Goal: Task Accomplishment & Management: Use online tool/utility

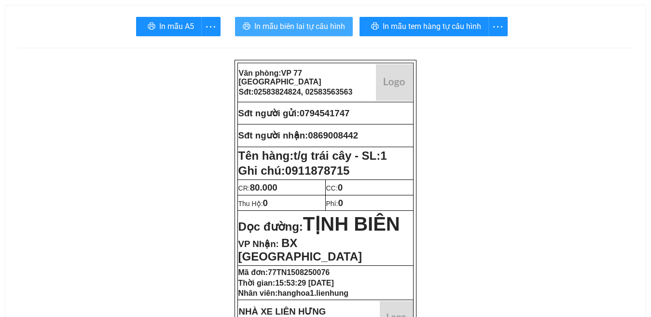
click at [295, 28] on span "In mẫu biên lai tự cấu hình" at bounding box center [299, 26] width 91 height 12
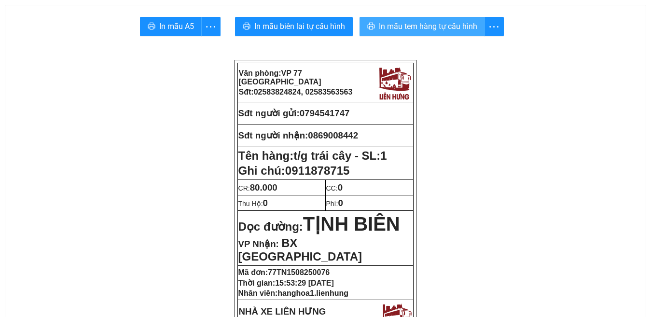
click at [427, 28] on span "In mẫu tem hàng tự cấu hình" at bounding box center [428, 26] width 99 height 12
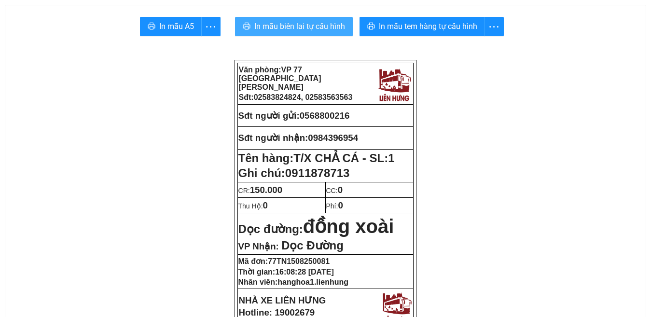
click at [301, 22] on span "In mẫu biên lai tự cấu hình" at bounding box center [299, 26] width 91 height 12
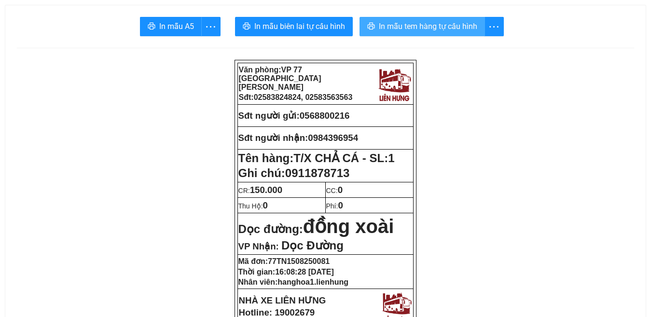
click at [426, 26] on span "In mẫu tem hàng tự cấu hình" at bounding box center [428, 26] width 99 height 12
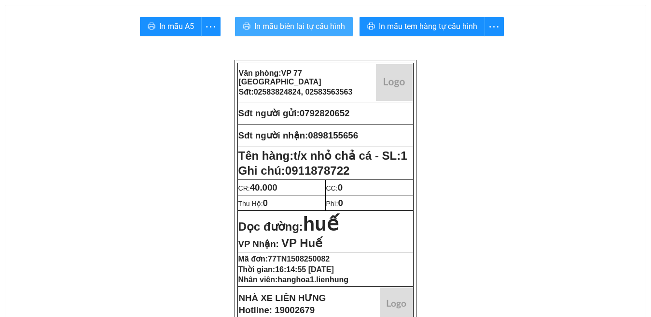
click at [306, 27] on span "In mẫu biên lai tự cấu hình" at bounding box center [299, 26] width 91 height 12
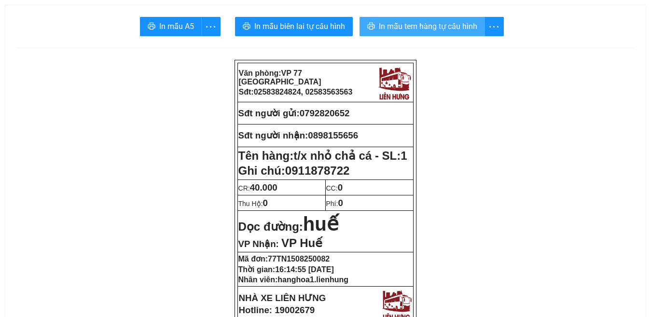
click at [427, 24] on span "In mẫu tem hàng tự cấu hình" at bounding box center [428, 26] width 99 height 12
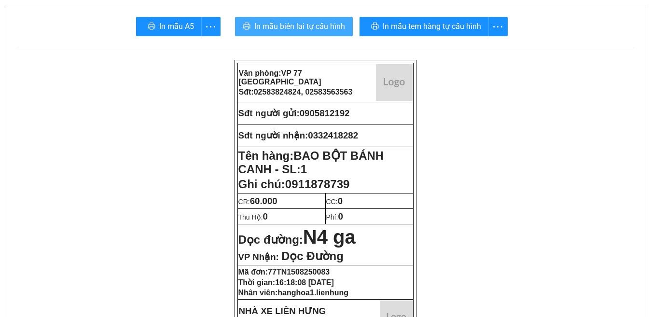
click at [303, 28] on span "In mẫu biên lai tự cấu hình" at bounding box center [299, 26] width 91 height 12
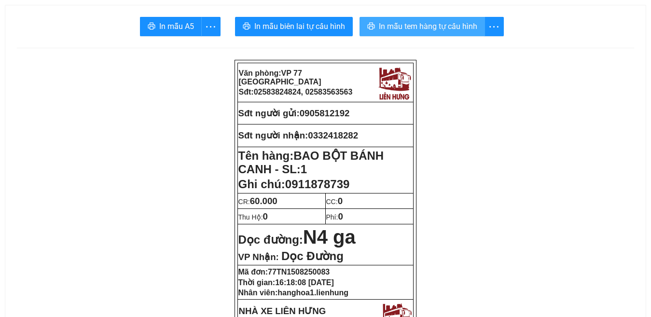
click at [428, 32] on span "In mẫu tem hàng tự cấu hình" at bounding box center [428, 26] width 99 height 12
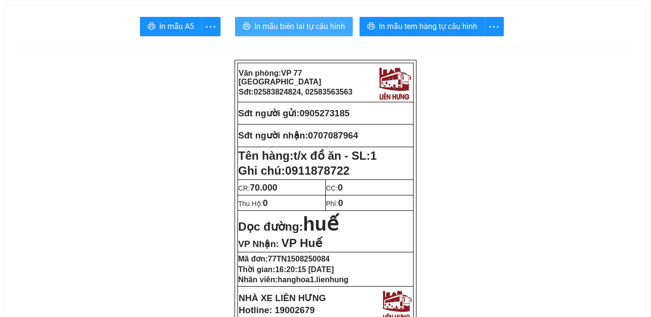
click at [297, 28] on span "In mẫu biên lai tự cấu hình" at bounding box center [299, 26] width 91 height 12
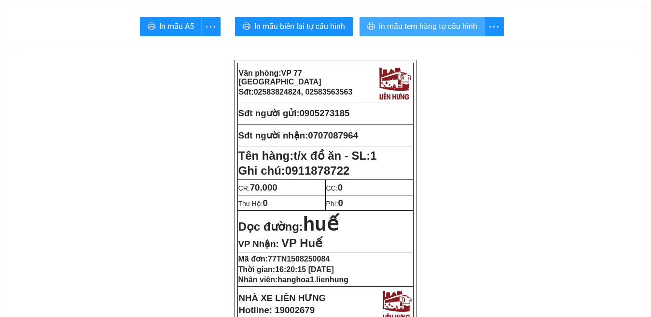
click at [420, 27] on span "In mẫu tem hàng tự cấu hình" at bounding box center [428, 26] width 99 height 12
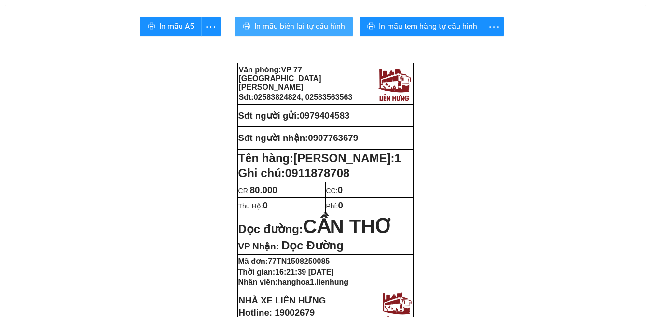
click at [307, 29] on span "In mẫu biên lai tự cấu hình" at bounding box center [299, 26] width 91 height 12
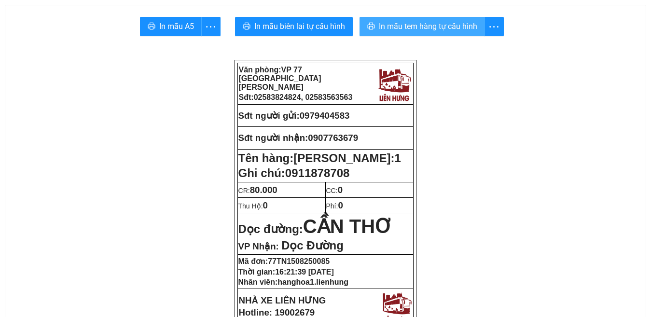
click at [409, 28] on span "In mẫu tem hàng tự cấu hình" at bounding box center [428, 26] width 99 height 12
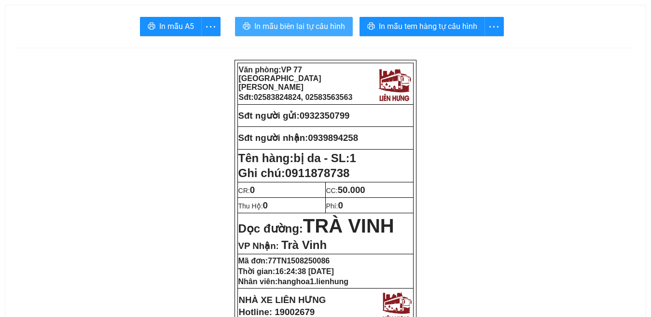
click at [301, 27] on span "In mẫu biên lai tự cấu hình" at bounding box center [299, 26] width 91 height 12
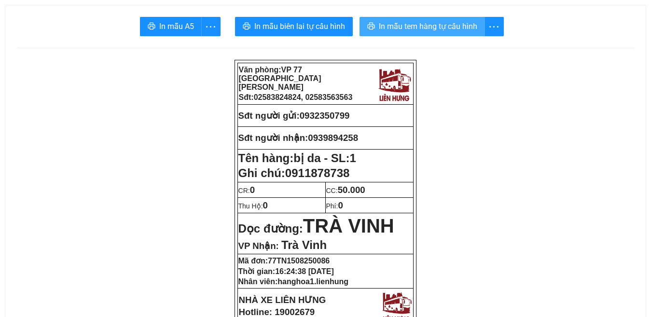
click at [413, 30] on span "In mẫu tem hàng tự cấu hình" at bounding box center [428, 26] width 99 height 12
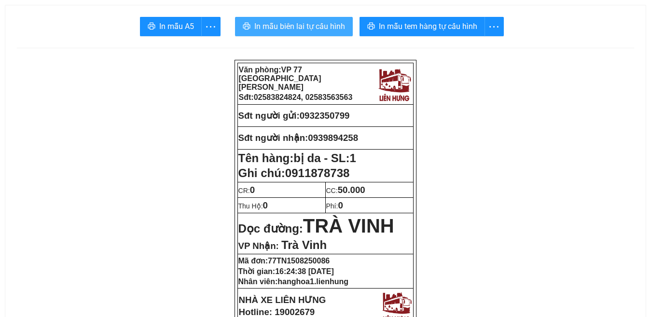
click at [297, 27] on span "In mẫu biên lai tự cấu hình" at bounding box center [299, 26] width 91 height 12
click at [304, 24] on span "In mẫu biên lai tự cấu hình" at bounding box center [299, 26] width 91 height 12
click at [286, 26] on span "In mẫu biên lai tự cấu hình" at bounding box center [299, 26] width 91 height 12
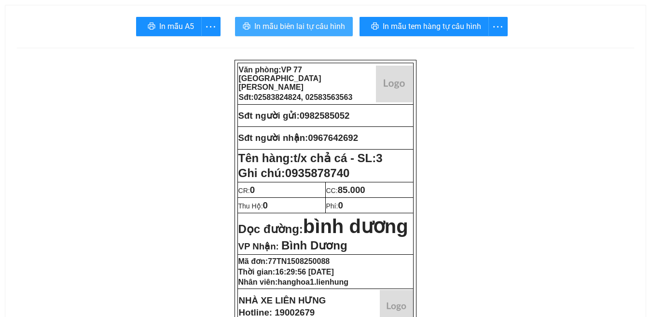
click at [308, 28] on span "In mẫu biên lai tự cấu hình" at bounding box center [299, 26] width 91 height 12
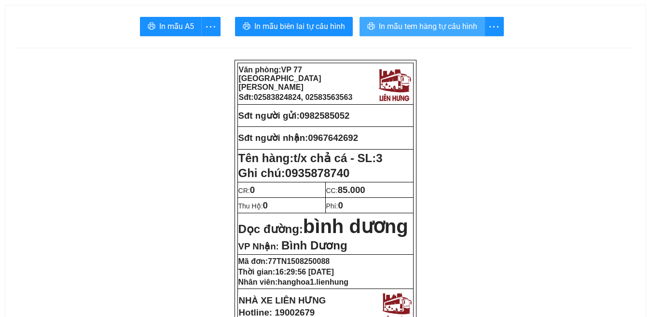
click at [412, 24] on span "In mẫu tem hàng tự cấu hình" at bounding box center [428, 26] width 99 height 12
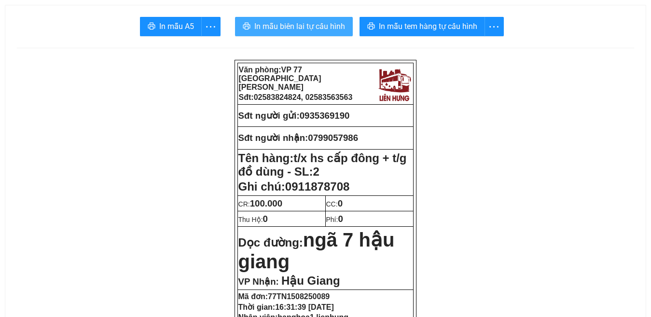
click at [304, 27] on span "In mẫu biên lai tự cấu hình" at bounding box center [299, 26] width 91 height 12
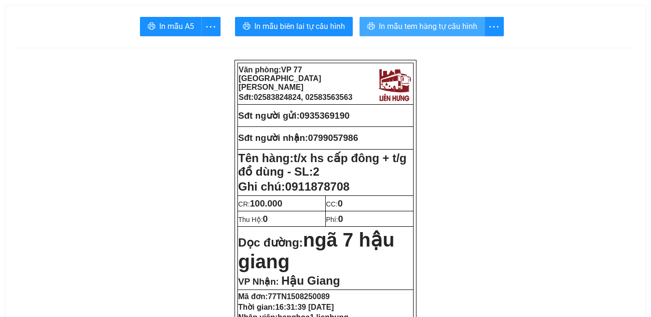
click at [431, 29] on span "In mẫu tem hàng tự cấu hình" at bounding box center [428, 26] width 99 height 12
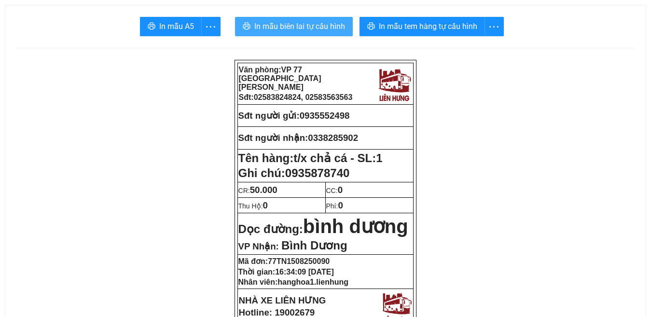
click at [302, 29] on span "In mẫu biên lai tự cấu hình" at bounding box center [299, 26] width 91 height 12
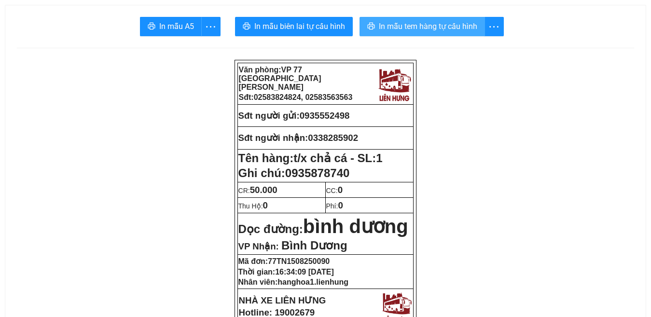
click at [411, 28] on span "In mẫu tem hàng tự cấu hình" at bounding box center [428, 26] width 99 height 12
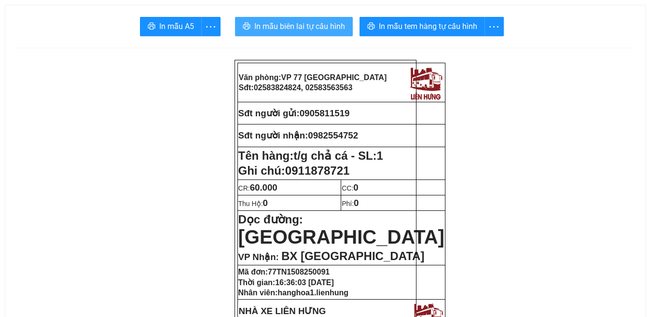
click at [296, 31] on span "In mẫu biên lai tự cấu hình" at bounding box center [299, 26] width 91 height 12
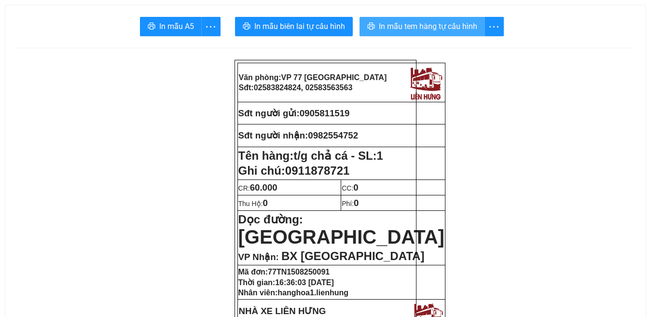
click at [422, 31] on span "In mẫu tem hàng tự cấu hình" at bounding box center [428, 26] width 99 height 12
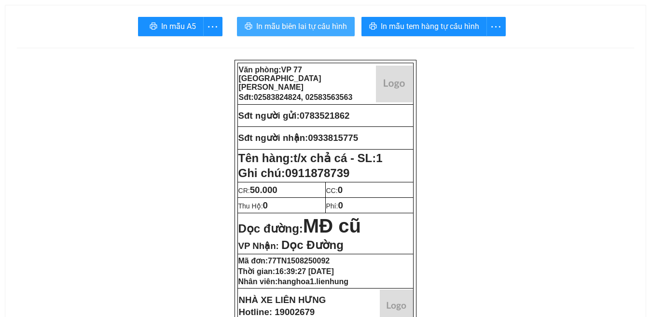
click at [309, 25] on span "In mẫu biên lai tự cấu hình" at bounding box center [301, 26] width 91 height 12
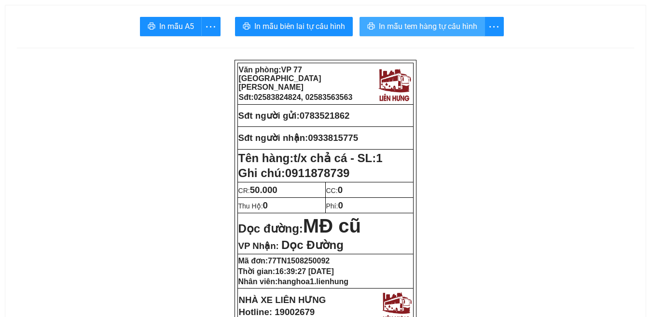
click at [425, 28] on span "In mẫu tem hàng tự cấu hình" at bounding box center [428, 26] width 99 height 12
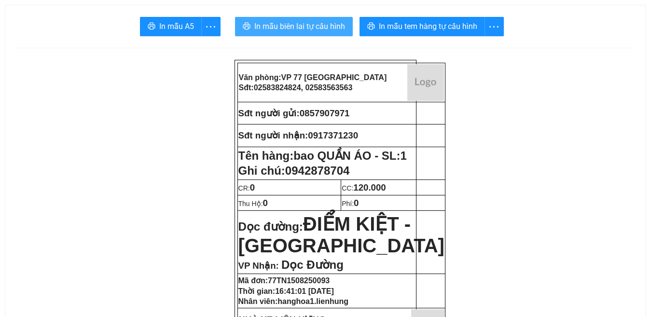
click at [306, 27] on span "In mẫu biên lai tự cấu hình" at bounding box center [299, 26] width 91 height 12
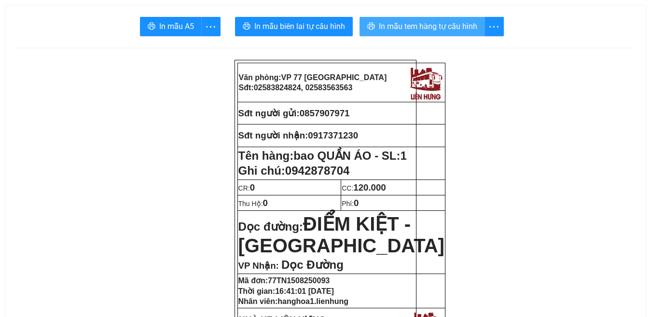
click at [437, 28] on span "In mẫu tem hàng tự cấu hình" at bounding box center [428, 26] width 99 height 12
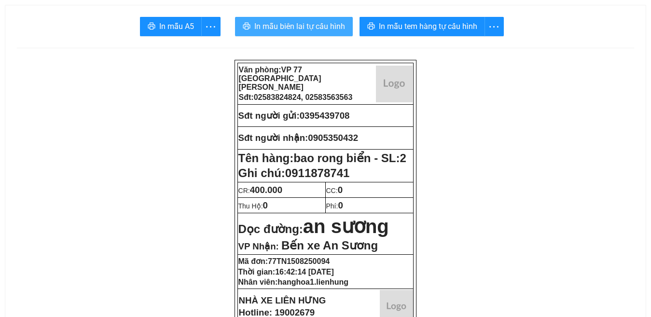
click at [324, 26] on span "In mẫu biên lai tự cấu hình" at bounding box center [299, 26] width 91 height 12
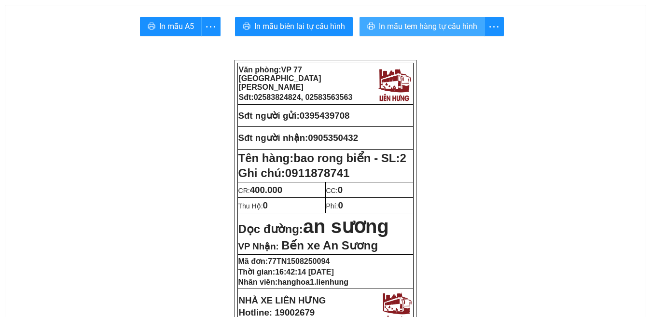
click at [434, 25] on span "In mẫu tem hàng tự cấu hình" at bounding box center [428, 26] width 99 height 12
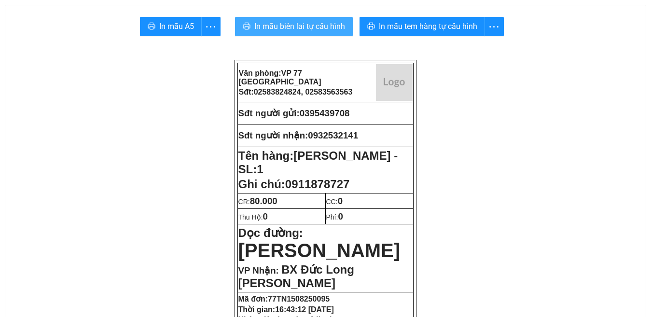
click at [295, 28] on span "In mẫu biên lai tự cấu hình" at bounding box center [299, 26] width 91 height 12
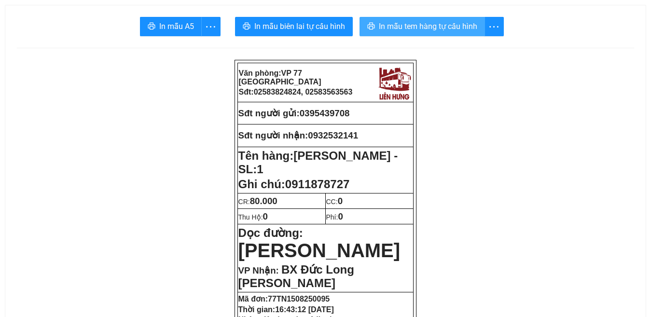
click at [433, 25] on span "In mẫu tem hàng tự cấu hình" at bounding box center [428, 26] width 99 height 12
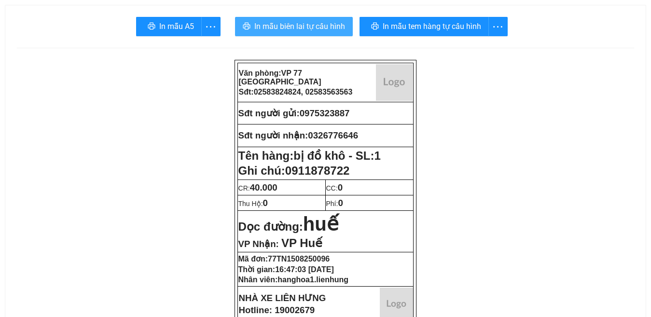
click at [311, 30] on span "In mẫu biên lai tự cấu hình" at bounding box center [299, 26] width 91 height 12
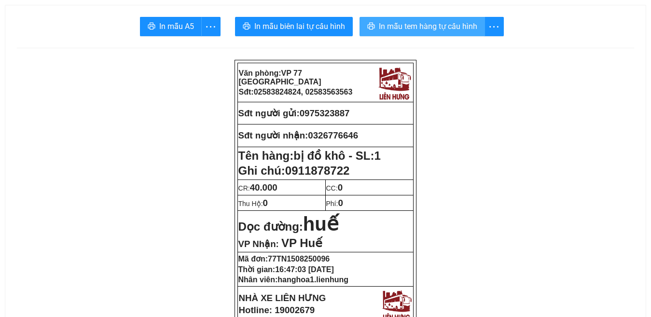
click at [431, 23] on span "In mẫu tem hàng tự cấu hình" at bounding box center [428, 26] width 99 height 12
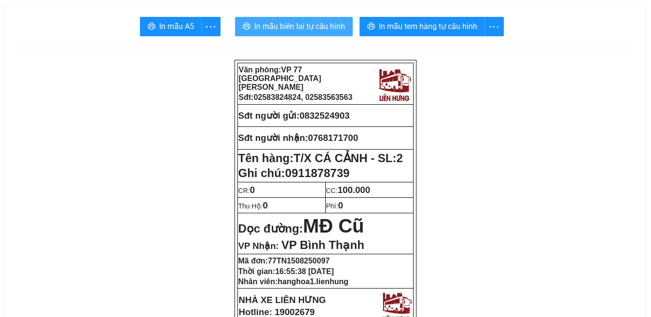
click at [300, 24] on span "In mẫu biên lai tự cấu hình" at bounding box center [299, 26] width 91 height 12
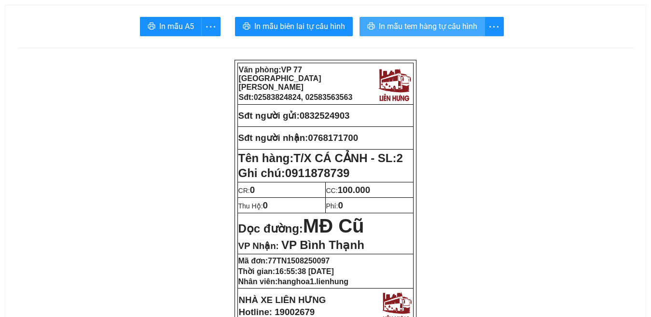
click at [443, 27] on span "In mẫu tem hàng tự cấu hình" at bounding box center [428, 26] width 99 height 12
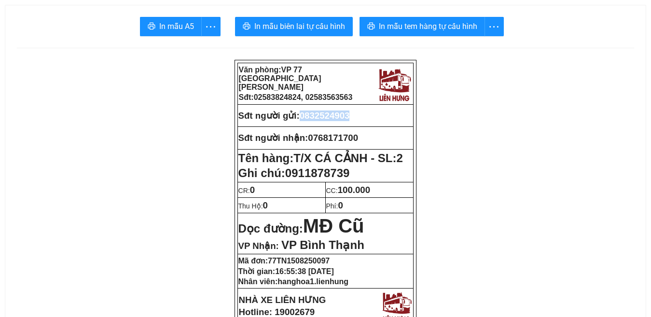
drag, startPoint x: 350, startPoint y: 115, endPoint x: 305, endPoint y: 116, distance: 45.4
click at [305, 116] on p "Sđt người gửi: 0832524903" at bounding box center [326, 116] width 175 height 11
copy span "0832524903"
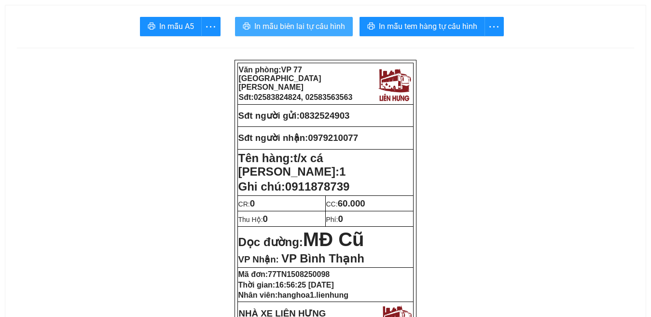
click at [298, 26] on span "In mẫu biên lai tự cấu hình" at bounding box center [299, 26] width 91 height 12
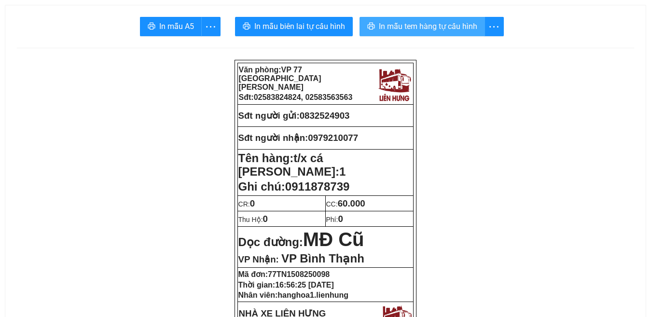
click at [429, 30] on span "In mẫu tem hàng tự cấu hình" at bounding box center [428, 26] width 99 height 12
